Goal: Task Accomplishment & Management: Complete application form

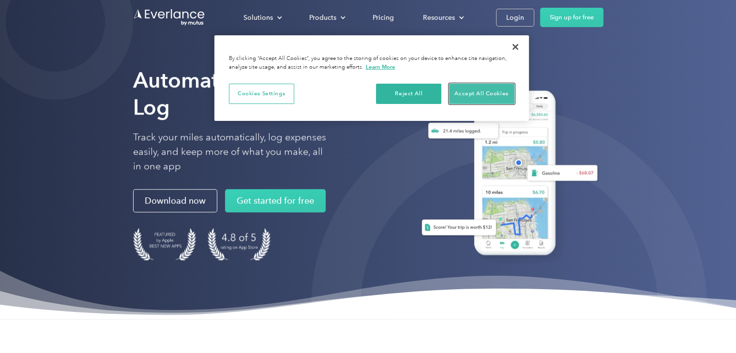
click at [464, 86] on button "Accept All Cookies" at bounding box center [481, 94] width 65 height 20
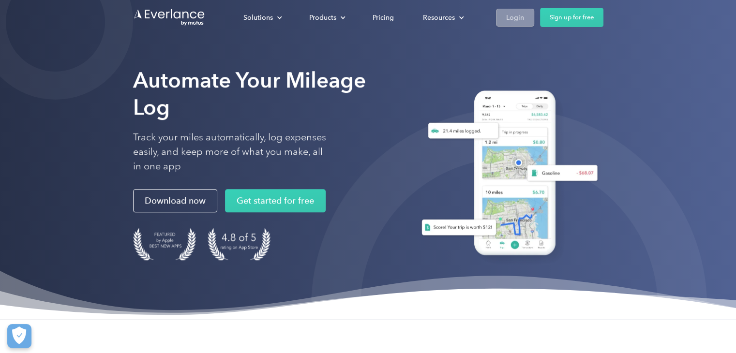
click at [514, 16] on div "Login" at bounding box center [515, 18] width 18 height 12
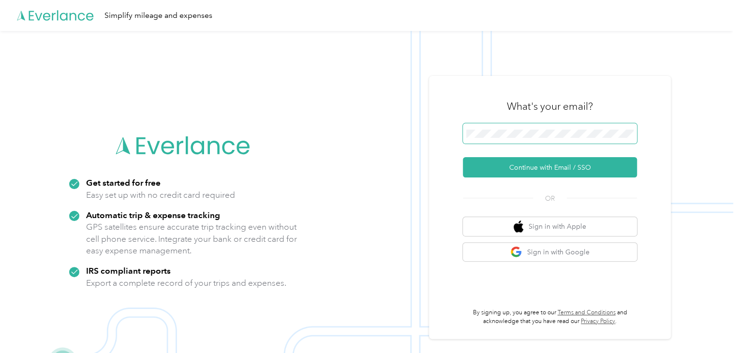
click at [527, 129] on span at bounding box center [550, 133] width 174 height 20
click at [395, 118] on img at bounding box center [366, 207] width 733 height 353
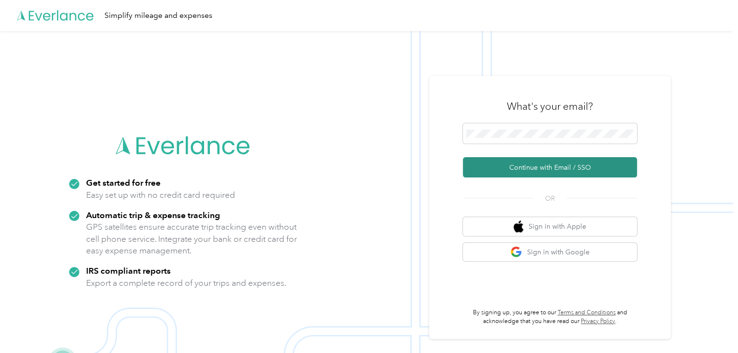
click at [545, 169] on button "Continue with Email / SSO" at bounding box center [550, 167] width 174 height 20
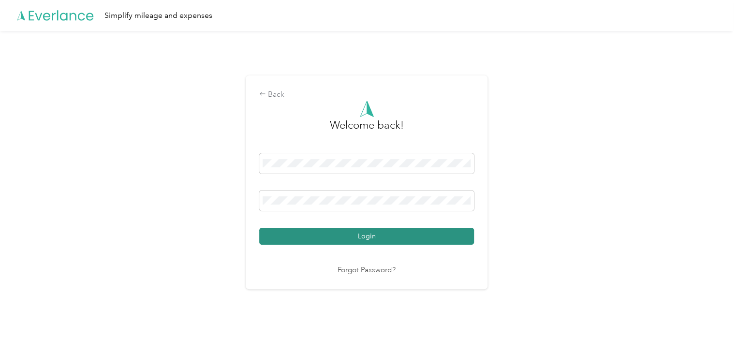
click at [344, 236] on button "Login" at bounding box center [366, 236] width 215 height 17
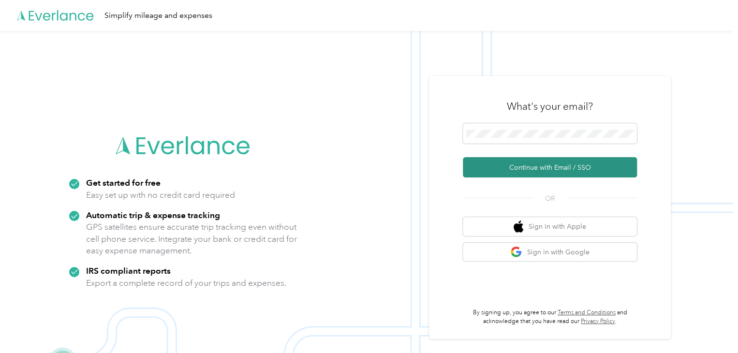
click at [523, 161] on button "Continue with Email / SSO" at bounding box center [550, 167] width 174 height 20
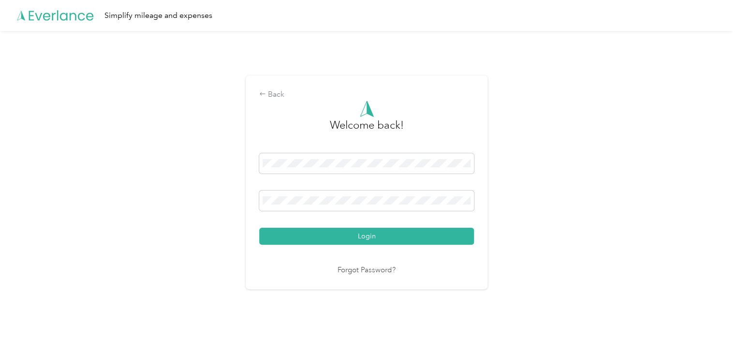
click at [381, 235] on button "Login" at bounding box center [366, 236] width 215 height 17
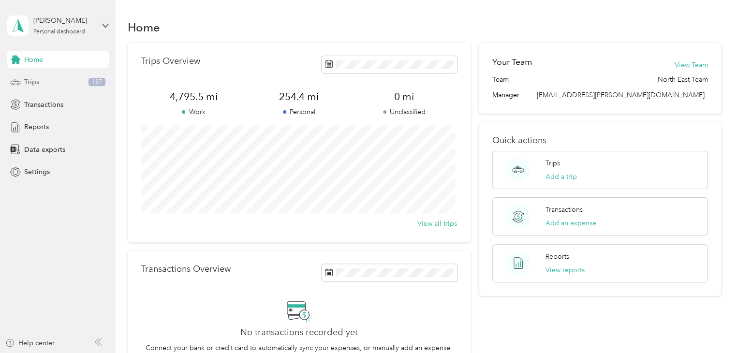
click at [32, 84] on span "Trips" at bounding box center [31, 82] width 15 height 10
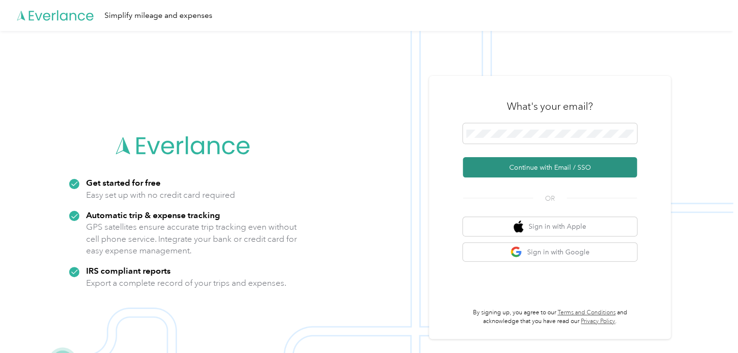
click at [524, 166] on button "Continue with Email / SSO" at bounding box center [550, 167] width 174 height 20
click at [533, 169] on button "Continue with Email / SSO" at bounding box center [550, 167] width 174 height 20
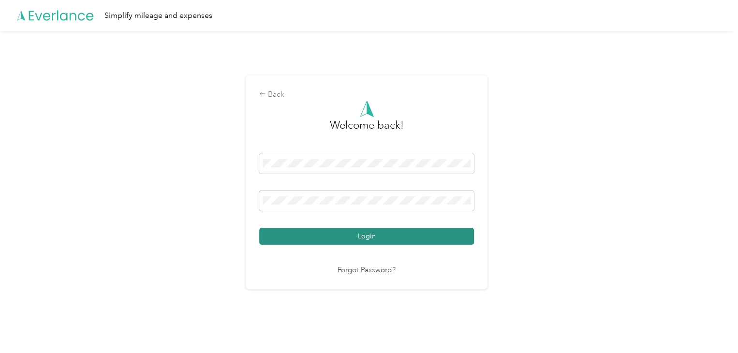
click at [397, 229] on button "Login" at bounding box center [366, 236] width 215 height 17
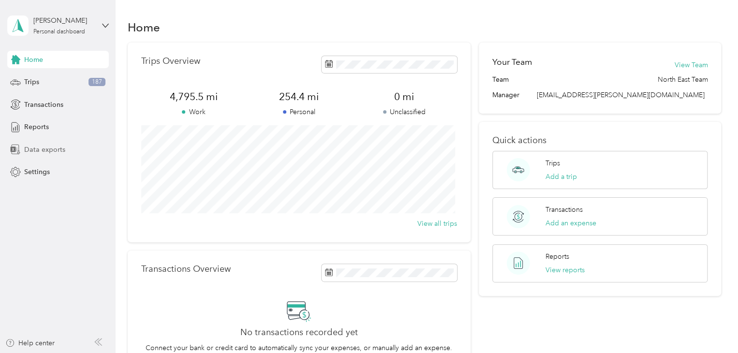
click at [40, 148] on span "Data exports" at bounding box center [44, 150] width 41 height 10
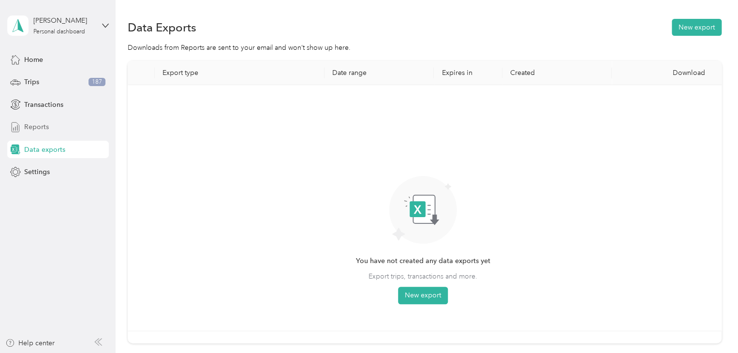
click at [33, 125] on span "Reports" at bounding box center [36, 127] width 25 height 10
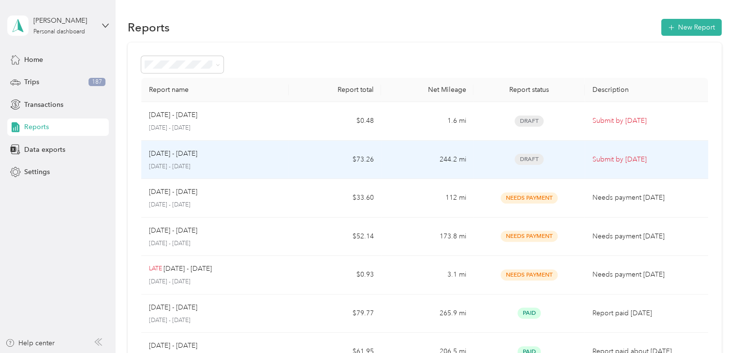
click at [526, 159] on span "Draft" at bounding box center [529, 159] width 29 height 11
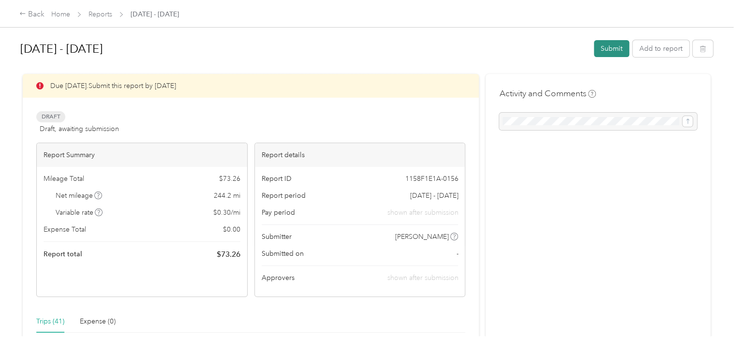
click at [611, 52] on button "Submit" at bounding box center [611, 48] width 35 height 17
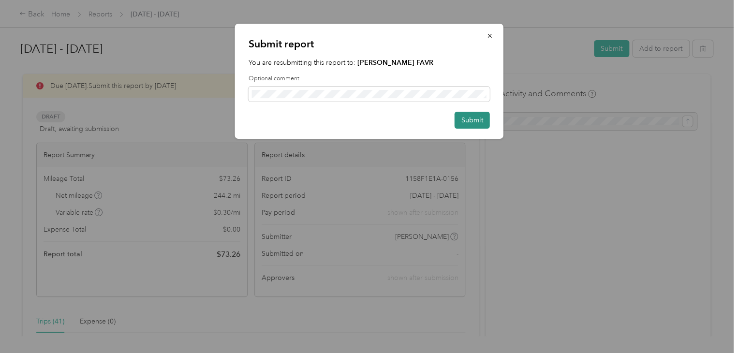
click at [472, 118] on button "Submit" at bounding box center [472, 120] width 35 height 17
